Goal: Information Seeking & Learning: Learn about a topic

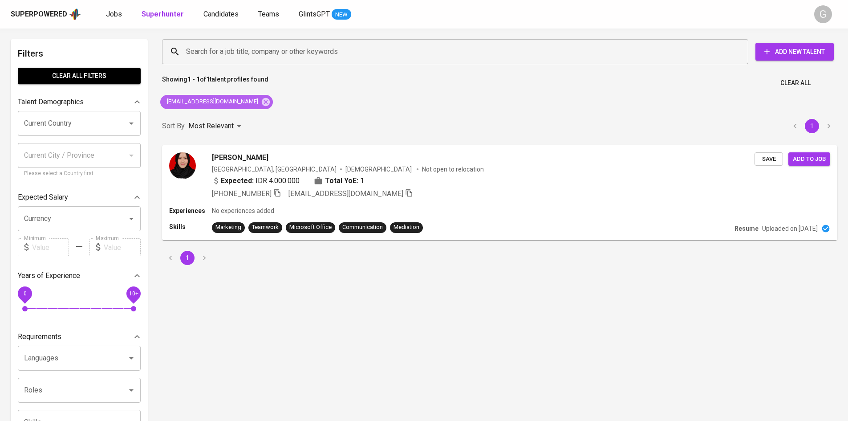
click at [261, 105] on icon at bounding box center [266, 102] width 10 height 10
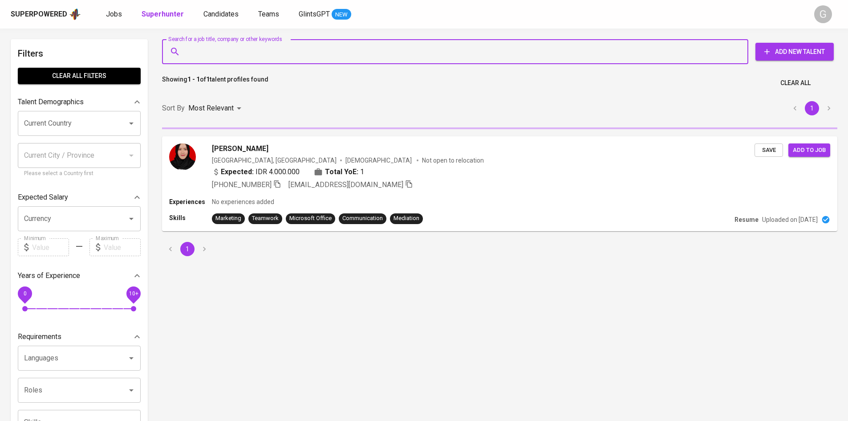
click at [227, 55] on input "Search for a job title, company or other keywords" at bounding box center [457, 51] width 547 height 17
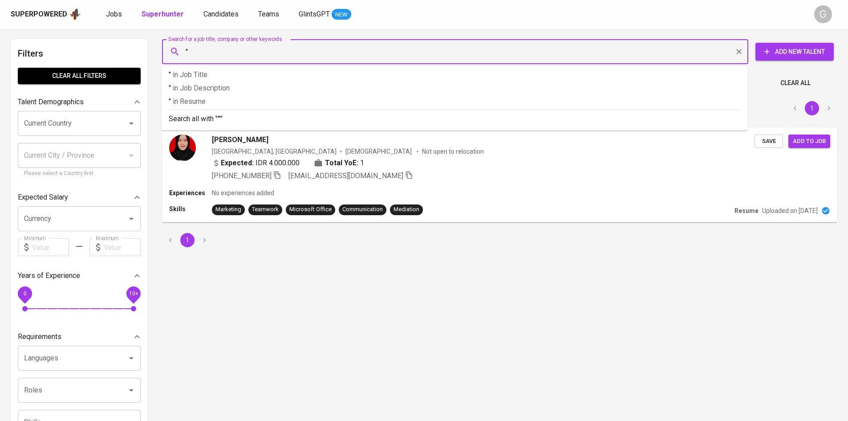
paste input "[PERSON_NAME]"
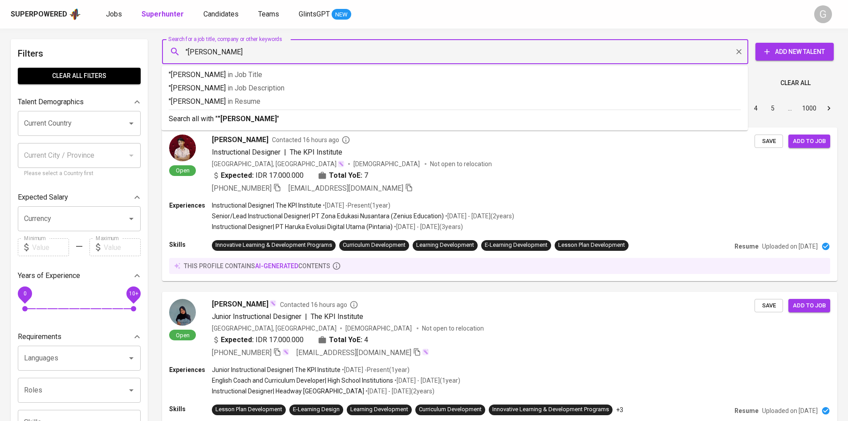
type input ""[PERSON_NAME]""
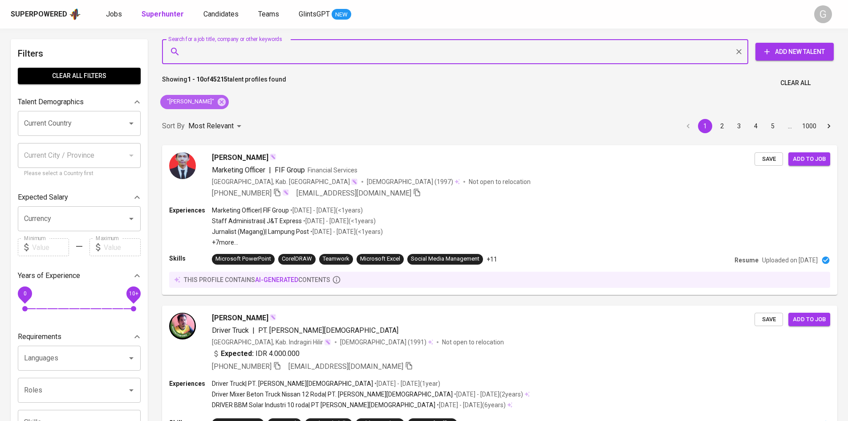
drag, startPoint x: 250, startPoint y: 98, endPoint x: 158, endPoint y: 69, distance: 97.1
click at [226, 98] on icon at bounding box center [222, 102] width 8 height 8
click at [244, 53] on input "Search for a job title, company or other keywords" at bounding box center [457, 51] width 547 height 17
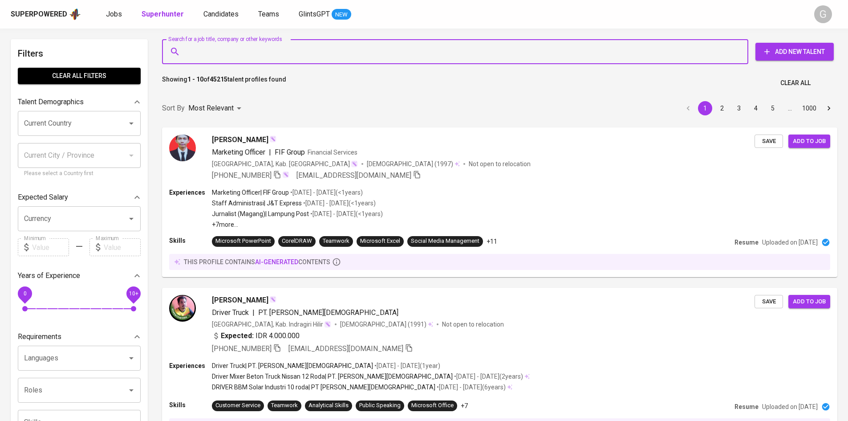
paste input "[EMAIL_ADDRESS][DOMAIN_NAME]"
type input "[EMAIL_ADDRESS][DOMAIN_NAME]"
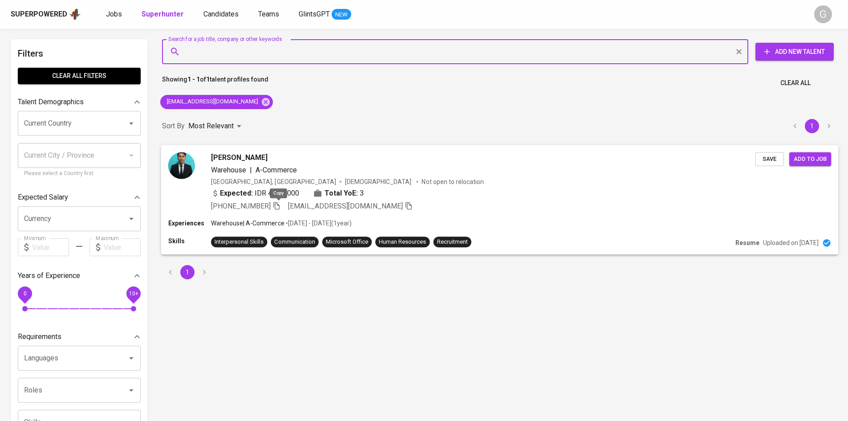
click at [280, 206] on icon "button" at bounding box center [277, 205] width 8 height 8
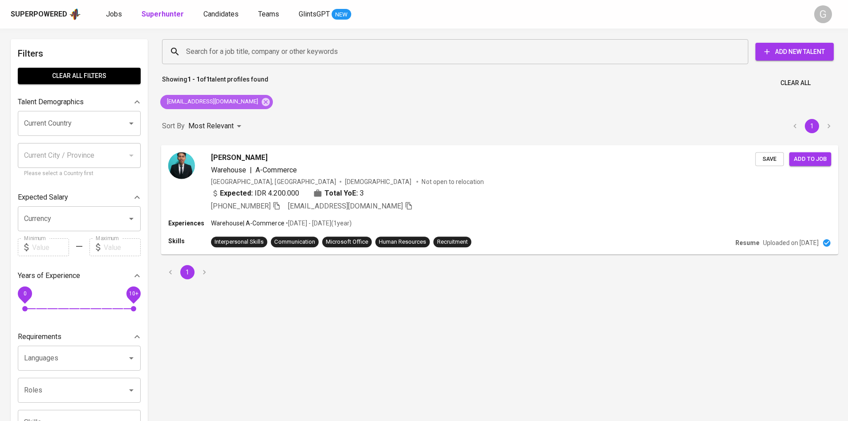
click at [229, 107] on div "[EMAIL_ADDRESS][DOMAIN_NAME]" at bounding box center [216, 102] width 113 height 14
click at [262, 104] on icon at bounding box center [266, 102] width 8 height 8
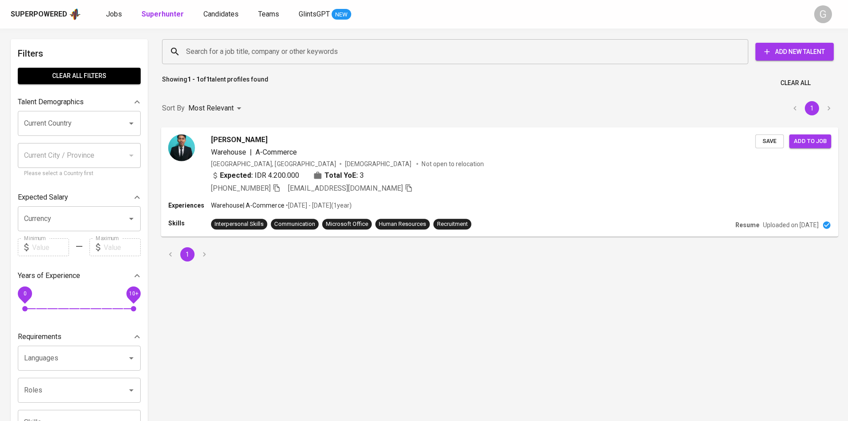
click at [232, 42] on div "Filters Clear All filters Talent Demographics Current Country Current Country C…" at bounding box center [424, 406] width 848 height 755
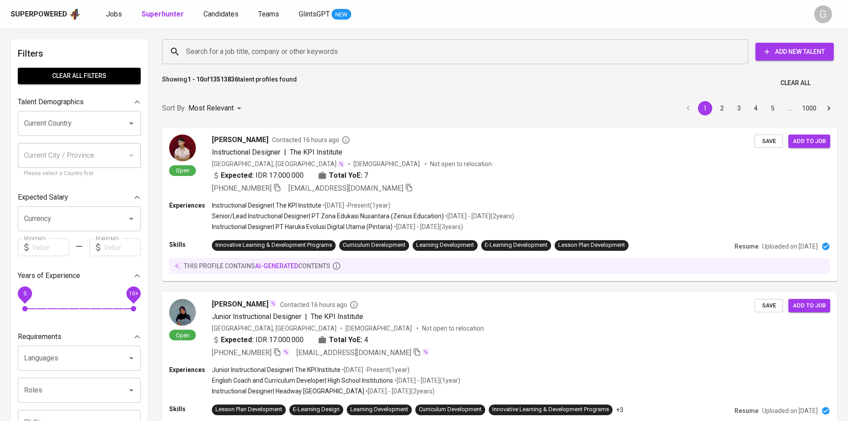
click at [235, 50] on input "Search for a job title, company or other keywords" at bounding box center [457, 51] width 547 height 17
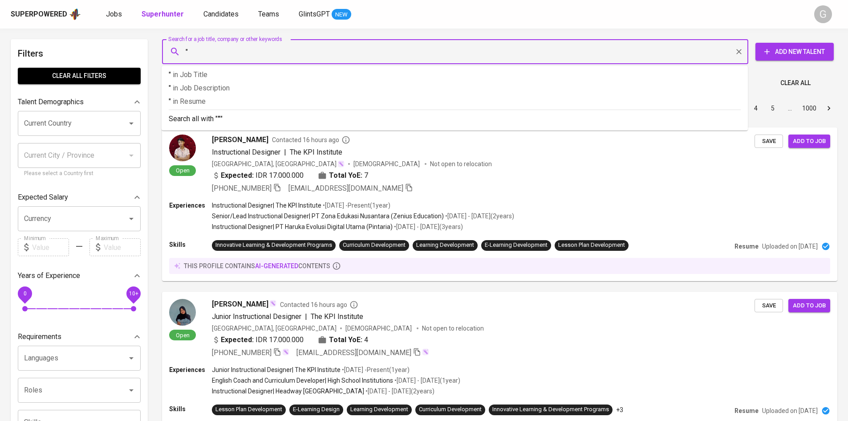
paste input "[PERSON_NAME]"
type input ""[PERSON_NAME]""
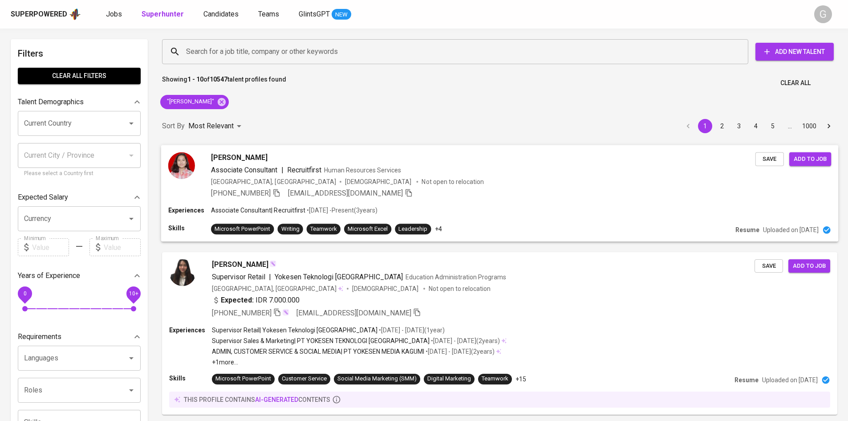
click at [527, 200] on div "[PERSON_NAME] Associate Consultant | Recruitfirst Human Resources Services [GEO…" at bounding box center [500, 175] width 678 height 61
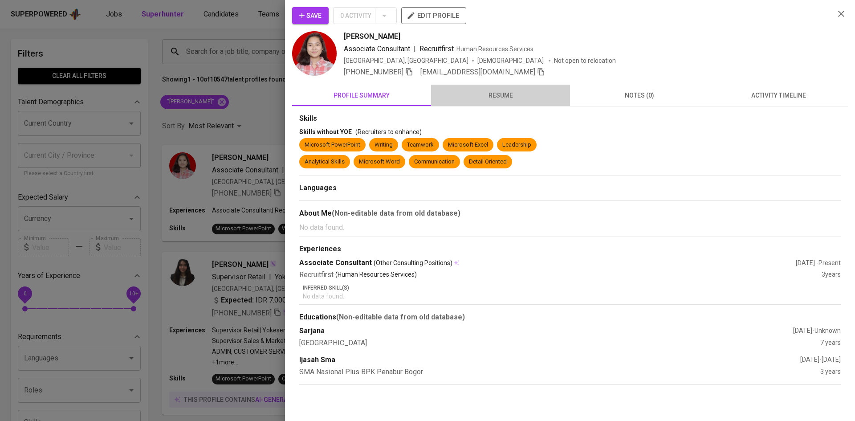
click at [505, 99] on span "resume" at bounding box center [500, 95] width 128 height 11
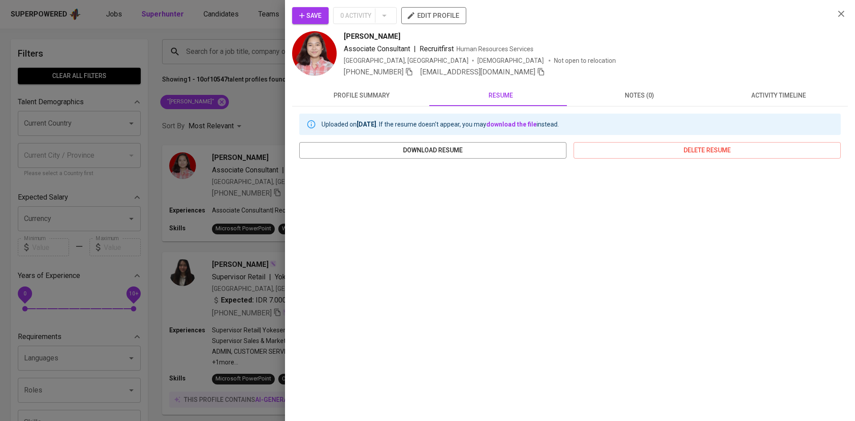
click at [245, 157] on div at bounding box center [427, 210] width 855 height 421
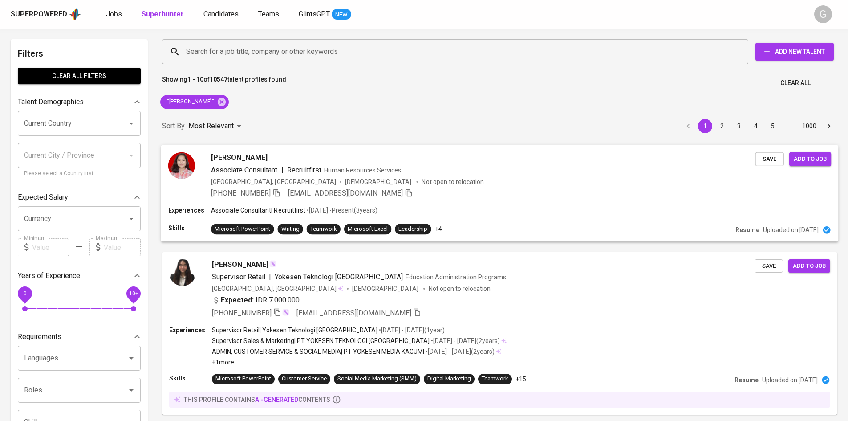
click at [280, 195] on icon "button" at bounding box center [277, 192] width 8 height 8
click at [226, 103] on icon at bounding box center [222, 102] width 8 height 8
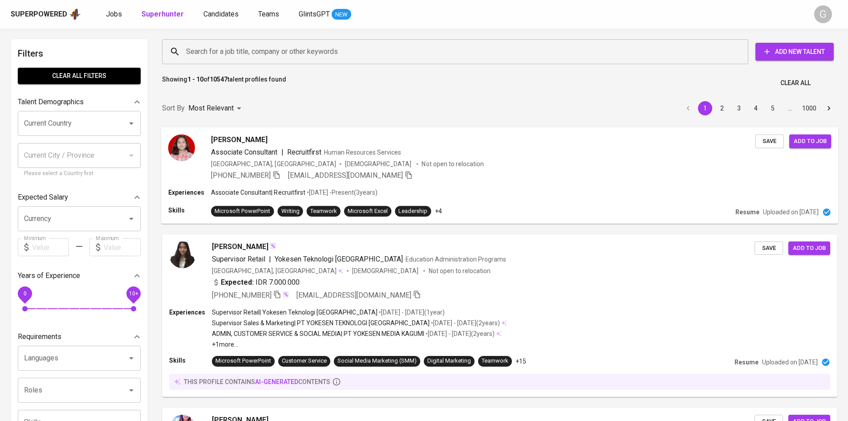
click at [249, 50] on input "Search for a job title, company or other keywords" at bounding box center [457, 51] width 547 height 17
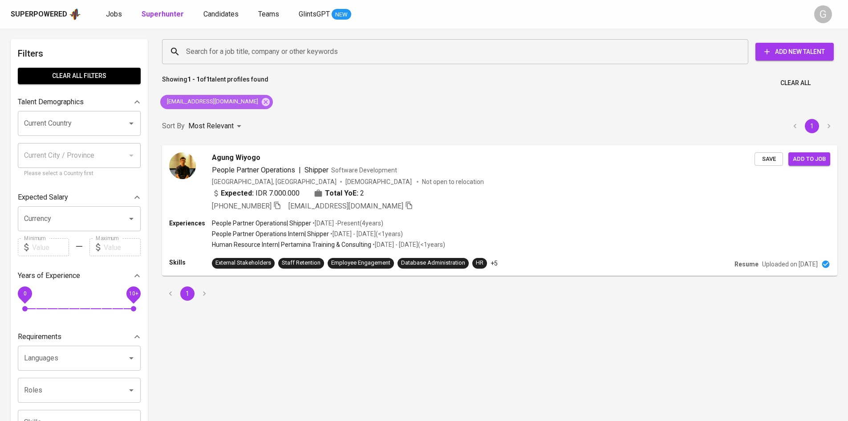
click at [231, 105] on span "agungwygo@gmail.com" at bounding box center [211, 102] width 103 height 8
click at [261, 101] on icon at bounding box center [266, 102] width 10 height 10
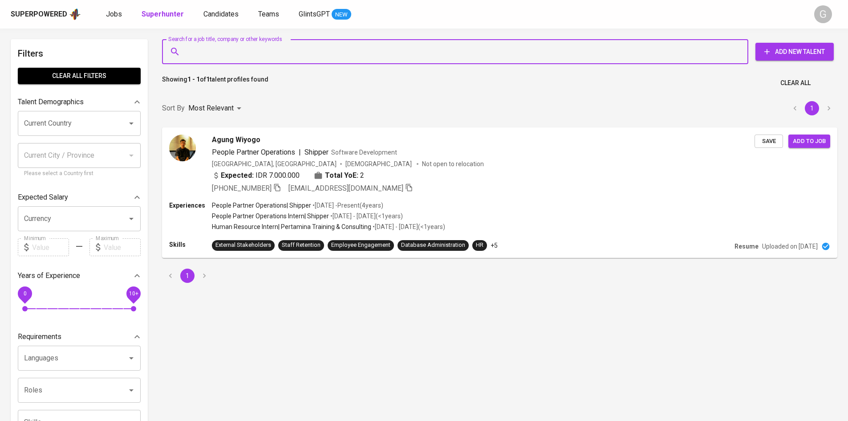
click at [219, 49] on input "Search for a job title, company or other keywords" at bounding box center [457, 51] width 547 height 17
paste input "marisa.syarifah19@yahoo.com"
type input "marisa.syarifah19@yahoo.com"
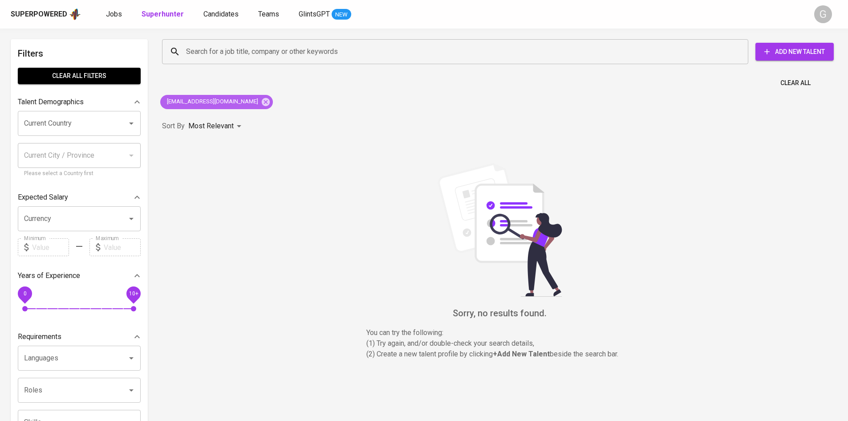
click at [257, 108] on div "marisa.syarifah19@yahoo.com" at bounding box center [216, 102] width 113 height 14
click at [261, 103] on icon at bounding box center [266, 102] width 10 height 10
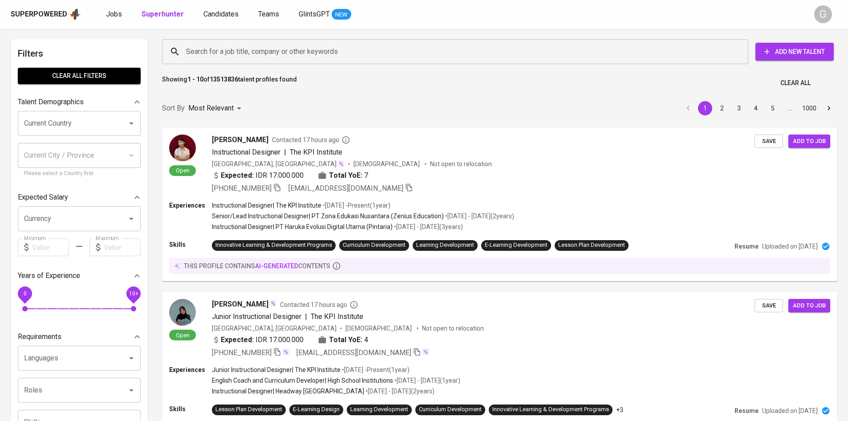
click at [239, 57] on input "Search for a job title, company or other keywords" at bounding box center [457, 51] width 547 height 17
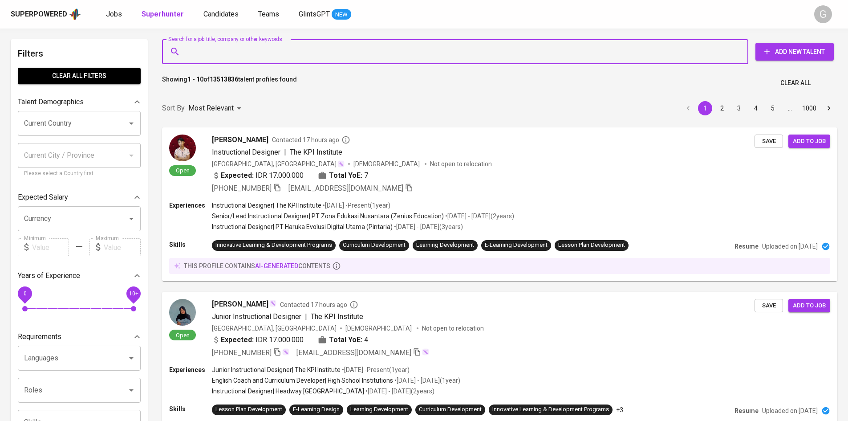
paste input "fajar.b.atmadi@gmail.com"
type input "fajar.b.atmadi@gmail.com"
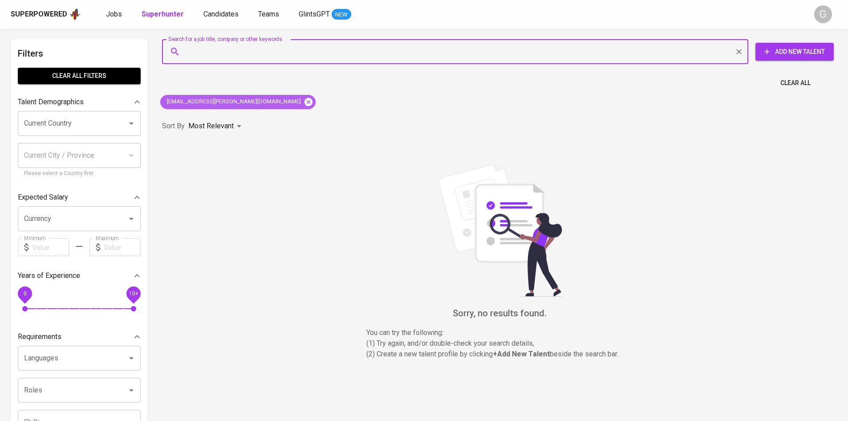
click at [305, 103] on icon at bounding box center [309, 102] width 8 height 8
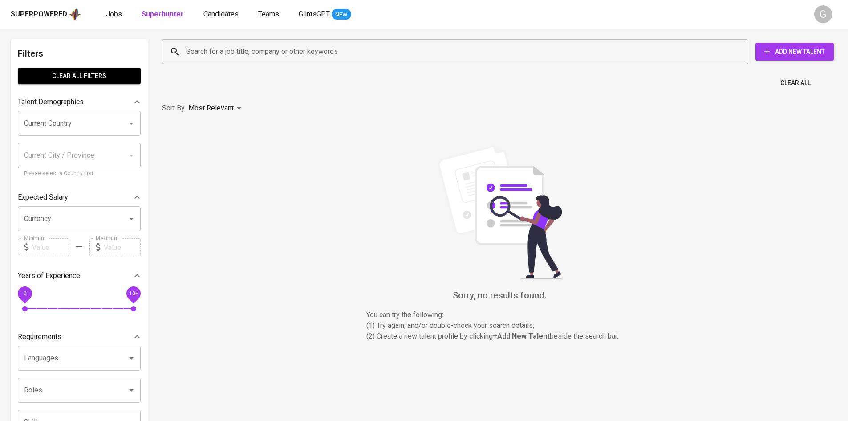
click at [230, 53] on input "Search for a job title, company or other keywords" at bounding box center [457, 51] width 547 height 17
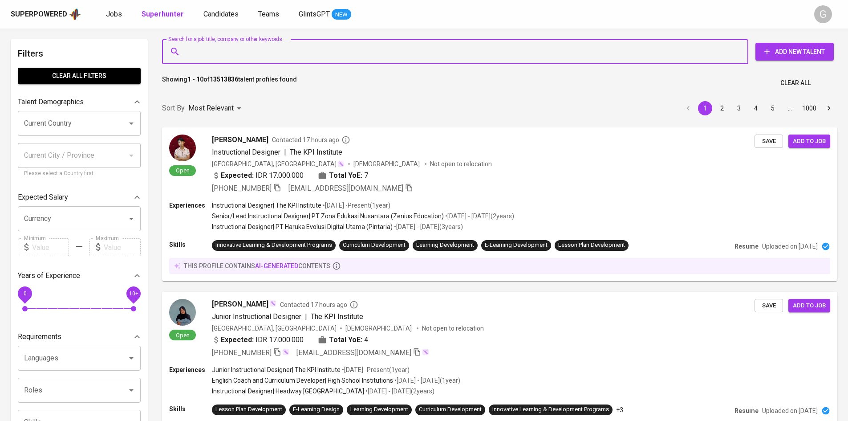
click at [230, 53] on input "Search for a job title, company or other keywords" at bounding box center [457, 51] width 547 height 17
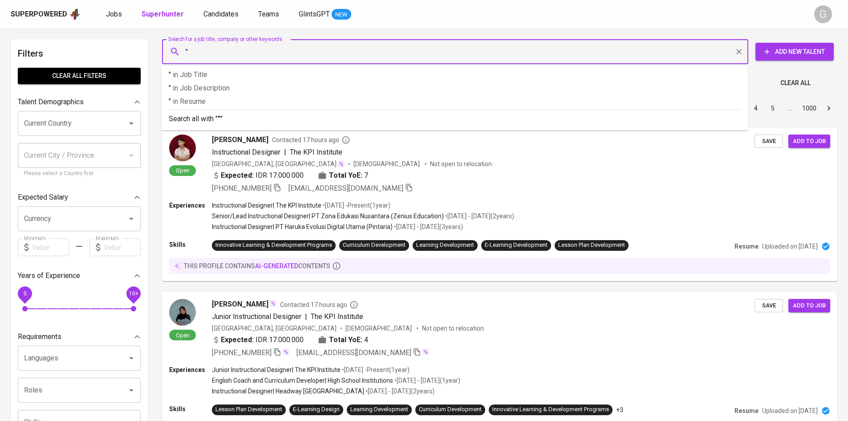
paste input "Fajar Baskoro Atmadi"
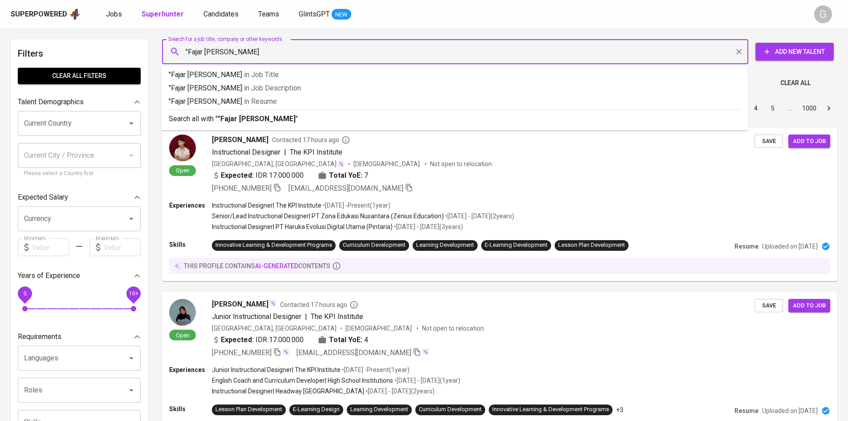
type input ""Fajar Baskoro Atmadi""
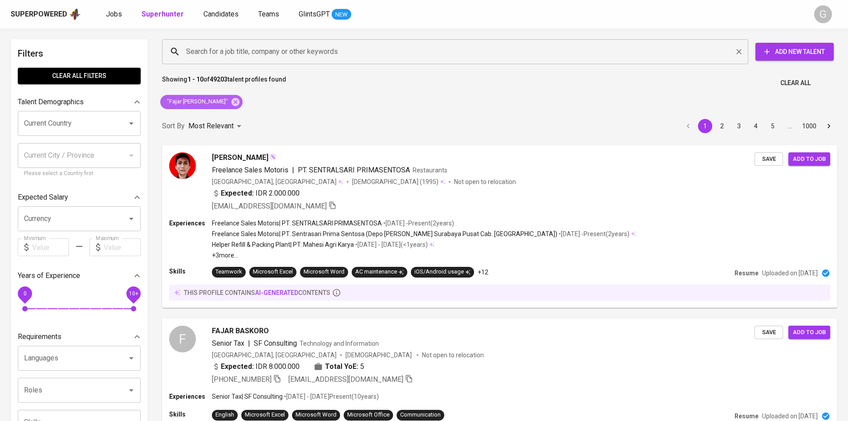
drag, startPoint x: 234, startPoint y: 104, endPoint x: 216, endPoint y: 54, distance: 52.8
click at [234, 104] on icon at bounding box center [236, 102] width 8 height 8
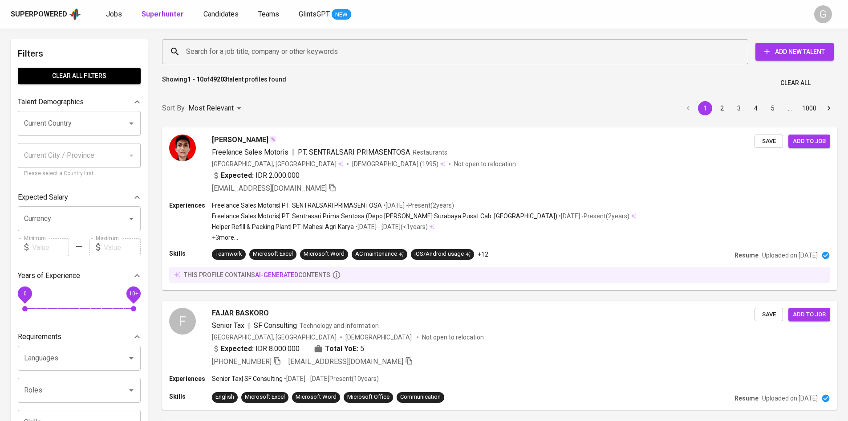
click at [216, 54] on input "Search for a job title, company or other keywords" at bounding box center [457, 51] width 547 height 17
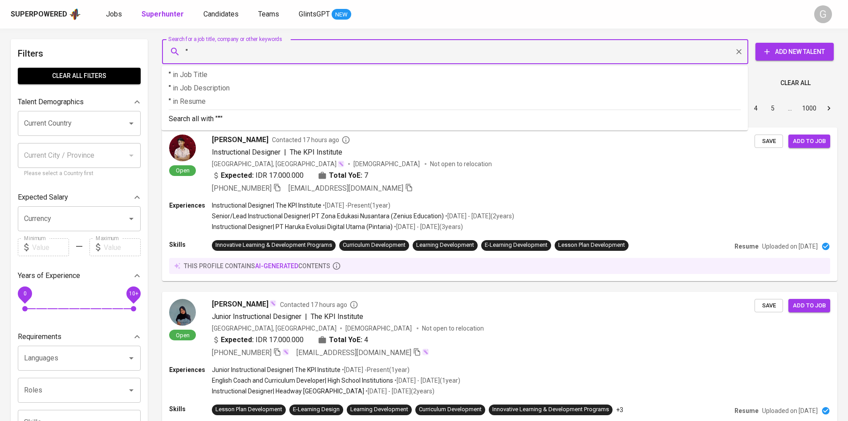
paste input "Larasati Kusumawardani"
type input ""Larasati Kusumawardani""
